Goal: Information Seeking & Learning: Learn about a topic

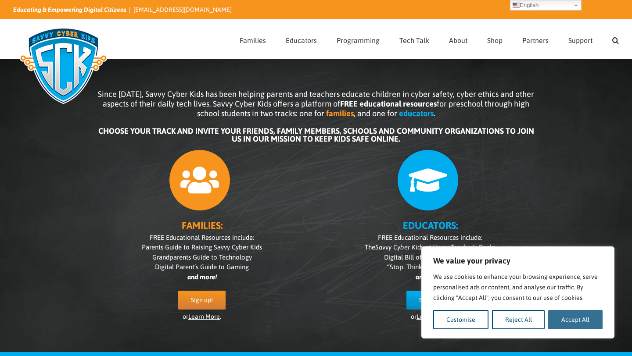
click at [576, 322] on button "Accept All" at bounding box center [575, 319] width 54 height 19
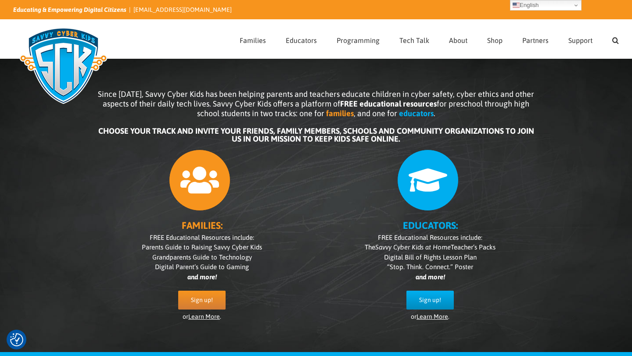
checkbox input "true"
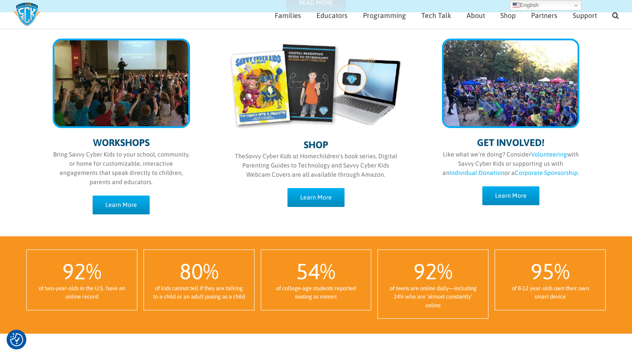
scroll to position [447, 0]
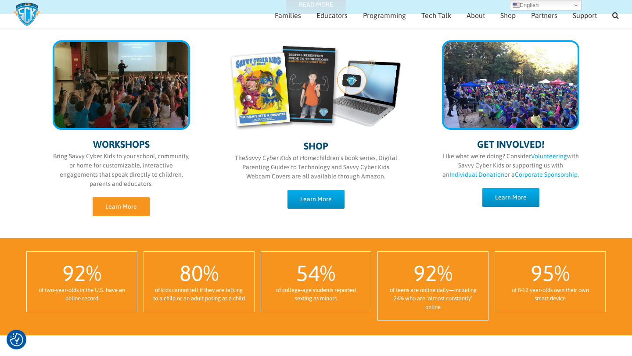
click at [107, 207] on span "Learn More" at bounding box center [121, 206] width 32 height 7
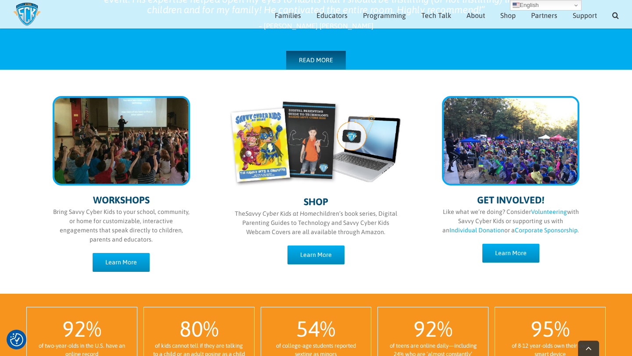
scroll to position [412, 0]
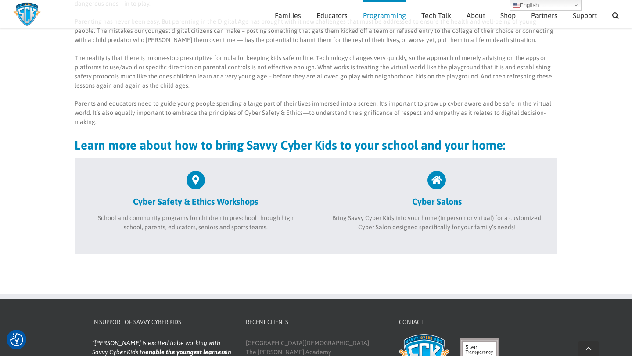
scroll to position [272, 0]
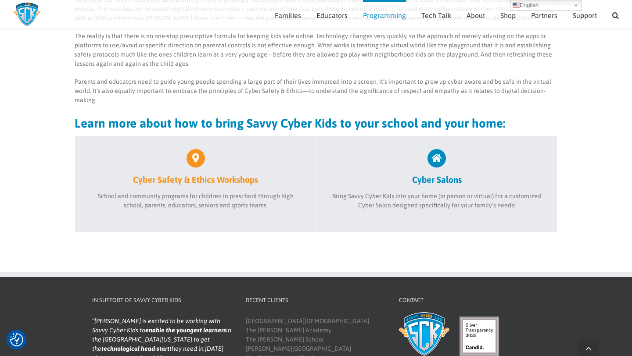
click at [197, 182] on h2 "Cyber Safety & Ethics Workshops" at bounding box center [195, 179] width 215 height 11
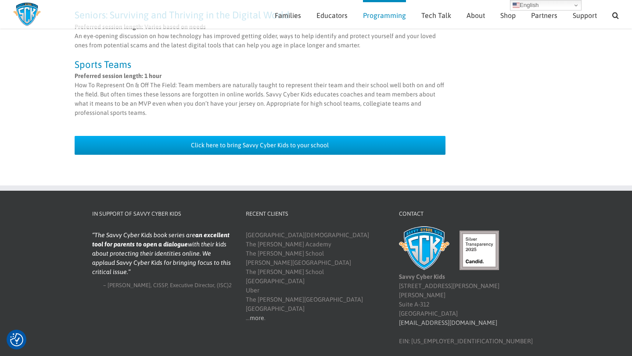
scroll to position [900, 0]
